Goal: Transaction & Acquisition: Book appointment/travel/reservation

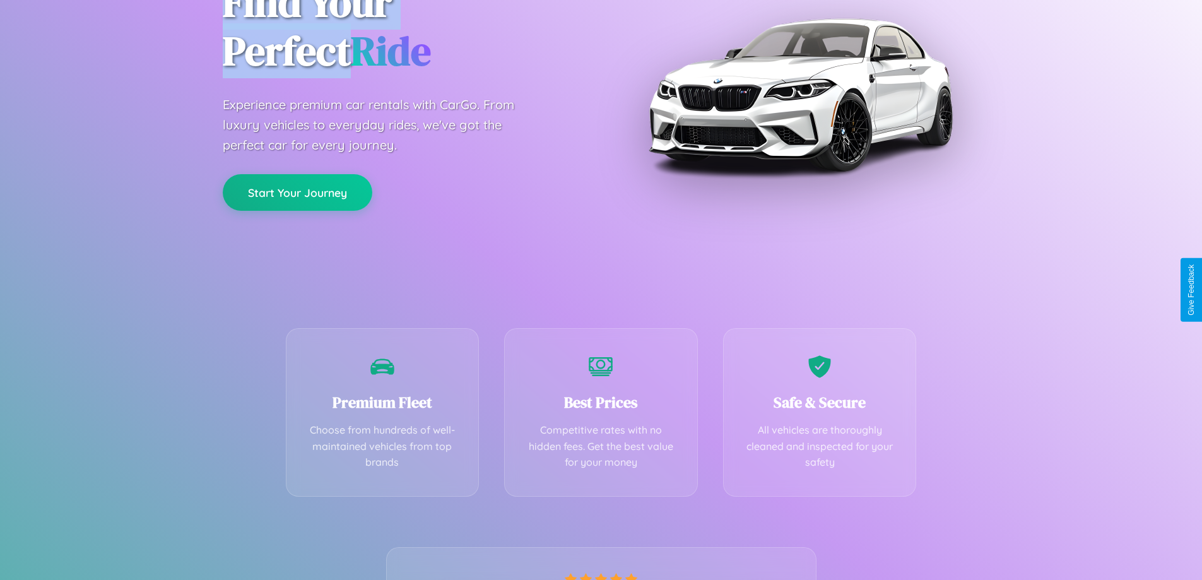
scroll to position [249, 0]
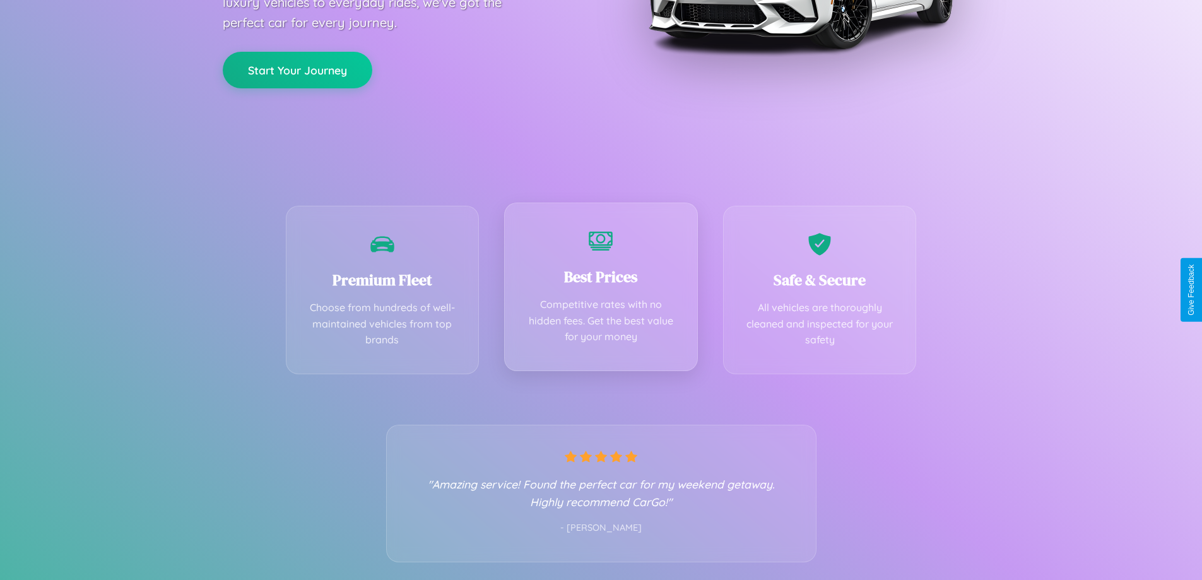
click at [601, 290] on div "Best Prices Competitive rates with no hidden fees. Get the best value for your …" at bounding box center [601, 287] width 194 height 168
click at [297, 69] on button "Start Your Journey" at bounding box center [298, 68] width 150 height 37
click at [297, 68] on button "Start Your Journey" at bounding box center [298, 68] width 150 height 37
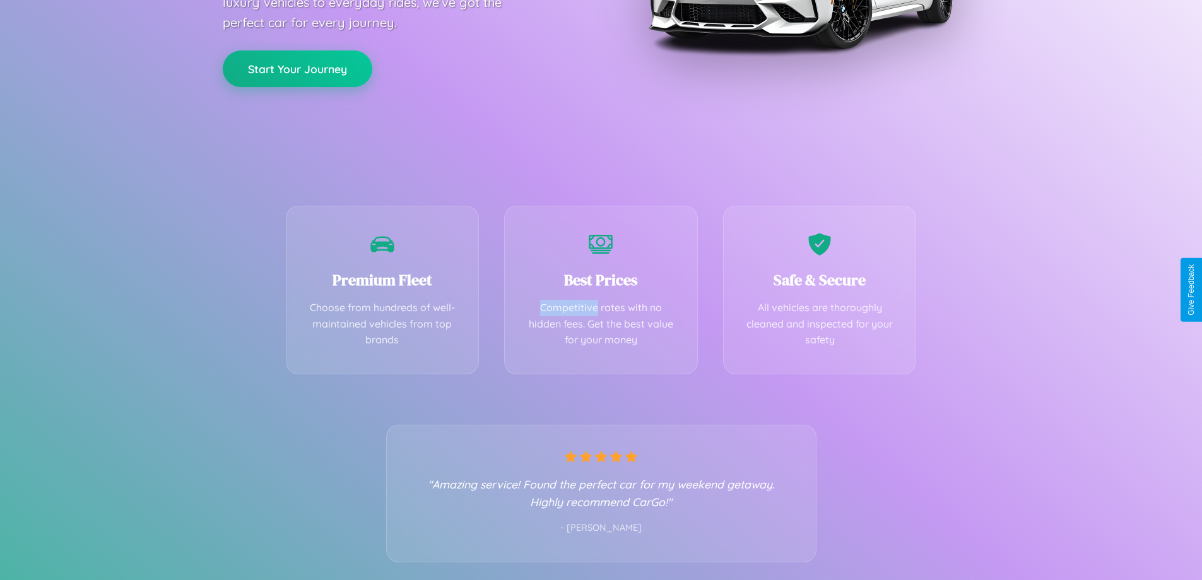
click at [297, 68] on button "Start Your Journey" at bounding box center [298, 68] width 150 height 37
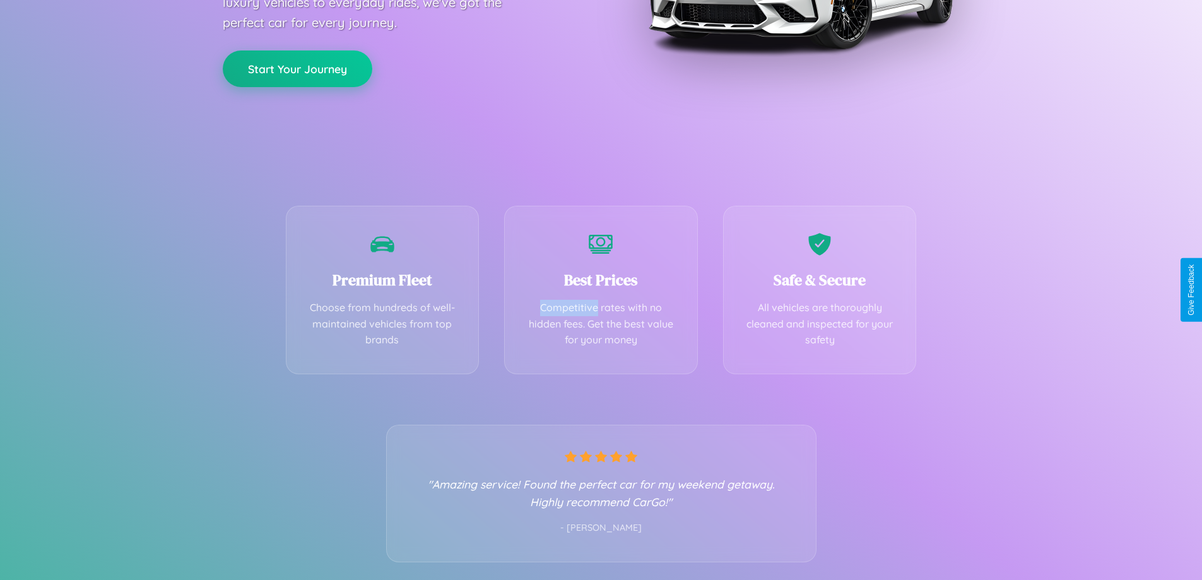
click at [297, 68] on button "Start Your Journey" at bounding box center [298, 68] width 150 height 37
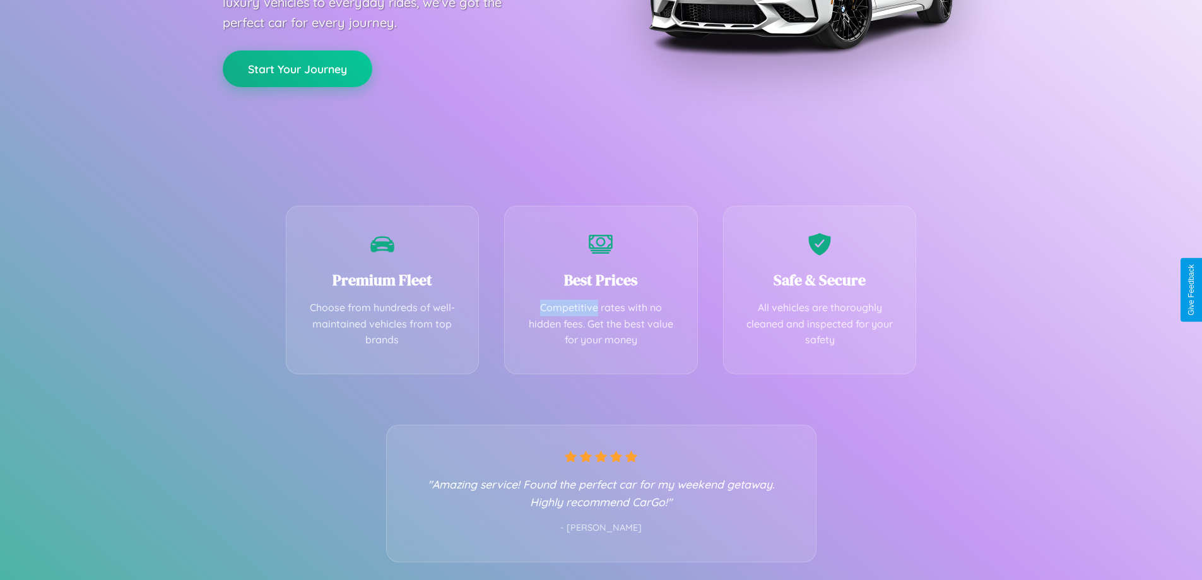
click at [297, 68] on button "Start Your Journey" at bounding box center [298, 68] width 150 height 37
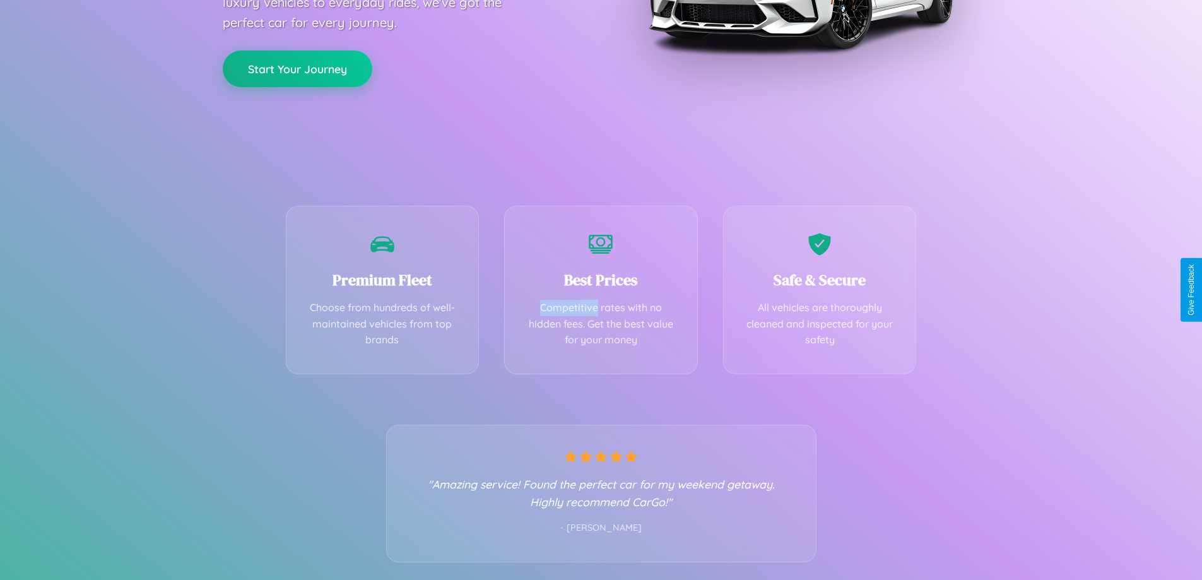
click at [297, 68] on button "Start Your Journey" at bounding box center [298, 68] width 150 height 37
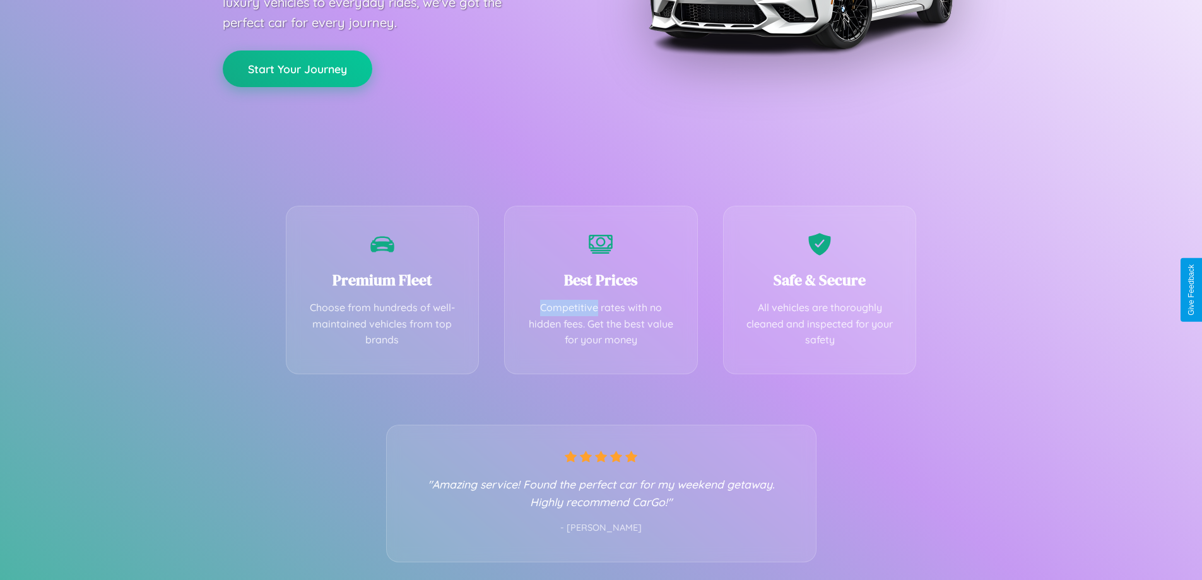
click at [297, 68] on button "Start Your Journey" at bounding box center [298, 68] width 150 height 37
